Goal: Use online tool/utility: Utilize a website feature to perform a specific function

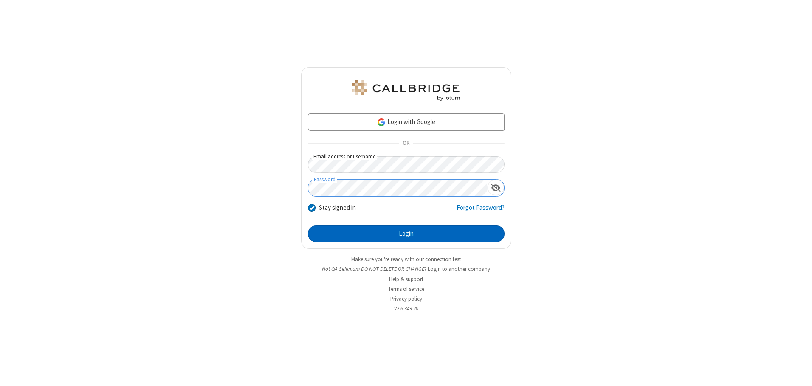
click at [406, 233] on button "Login" at bounding box center [406, 233] width 197 height 17
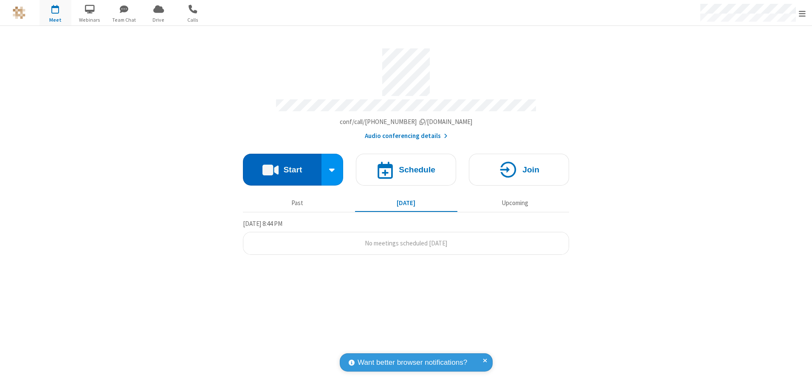
click at [282, 166] on button "Start" at bounding box center [282, 170] width 79 height 32
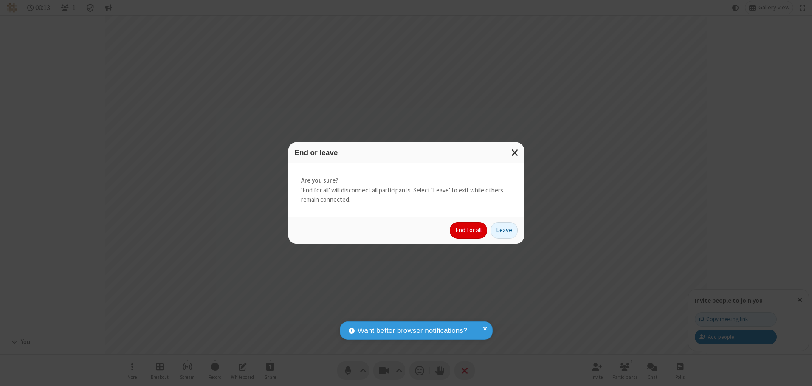
click at [469, 230] on button "End for all" at bounding box center [468, 230] width 37 height 17
